Goal: Task Accomplishment & Management: Complete application form

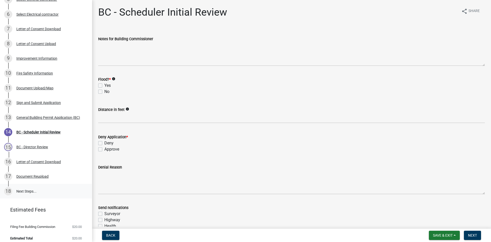
scroll to position [132, 0]
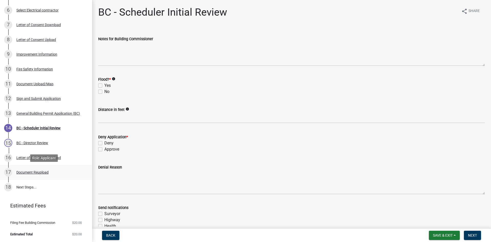
click at [34, 171] on div "Document Reupload" at bounding box center [32, 172] width 32 height 4
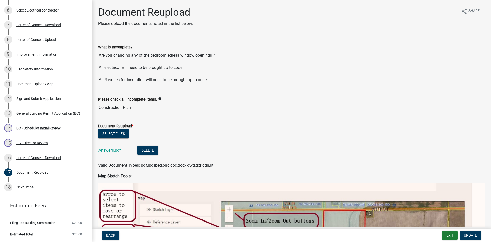
click at [115, 152] on div "Answers.pdf" at bounding box center [113, 150] width 31 height 10
click at [115, 151] on link "Answers.pdf" at bounding box center [109, 149] width 22 height 5
click at [41, 128] on div "BC - Scheduler Initial Review" at bounding box center [38, 128] width 44 height 4
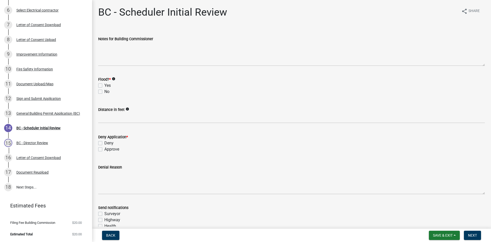
click at [97, 90] on div "Flood? * info Yes No" at bounding box center [291, 82] width 394 height 25
click at [104, 92] on label "No" at bounding box center [106, 91] width 5 height 6
click at [104, 92] on input "No" at bounding box center [105, 89] width 3 height 3
checkbox input "true"
checkbox input "false"
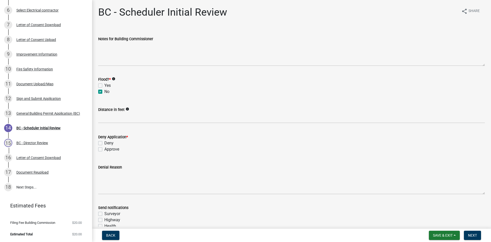
checkbox input "true"
click at [104, 150] on label "Approve" at bounding box center [111, 149] width 15 height 6
click at [104, 149] on input "Approve" at bounding box center [105, 147] width 3 height 3
checkbox input "true"
checkbox input "false"
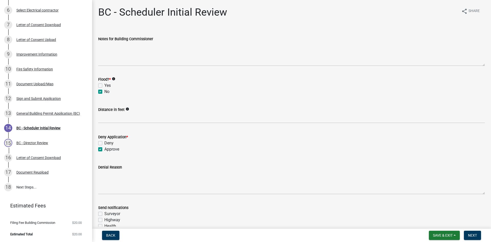
checkbox input "true"
click at [466, 237] on button "Next" at bounding box center [472, 234] width 17 height 9
